Goal: Information Seeking & Learning: Learn about a topic

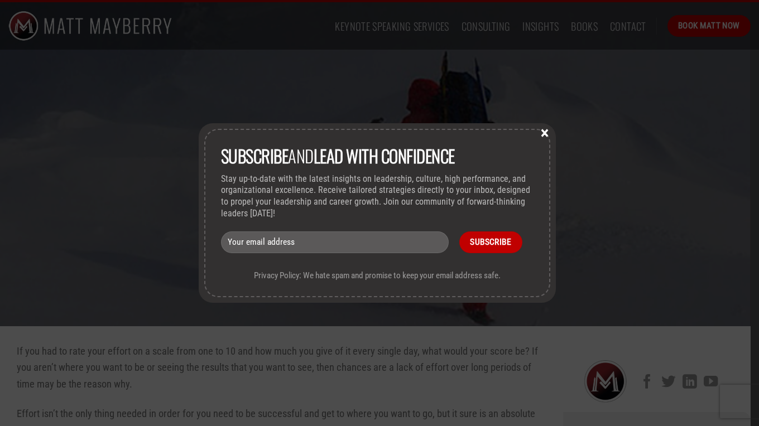
click at [551, 134] on button "×" at bounding box center [544, 132] width 17 height 10
